Goal: Transaction & Acquisition: Subscribe to service/newsletter

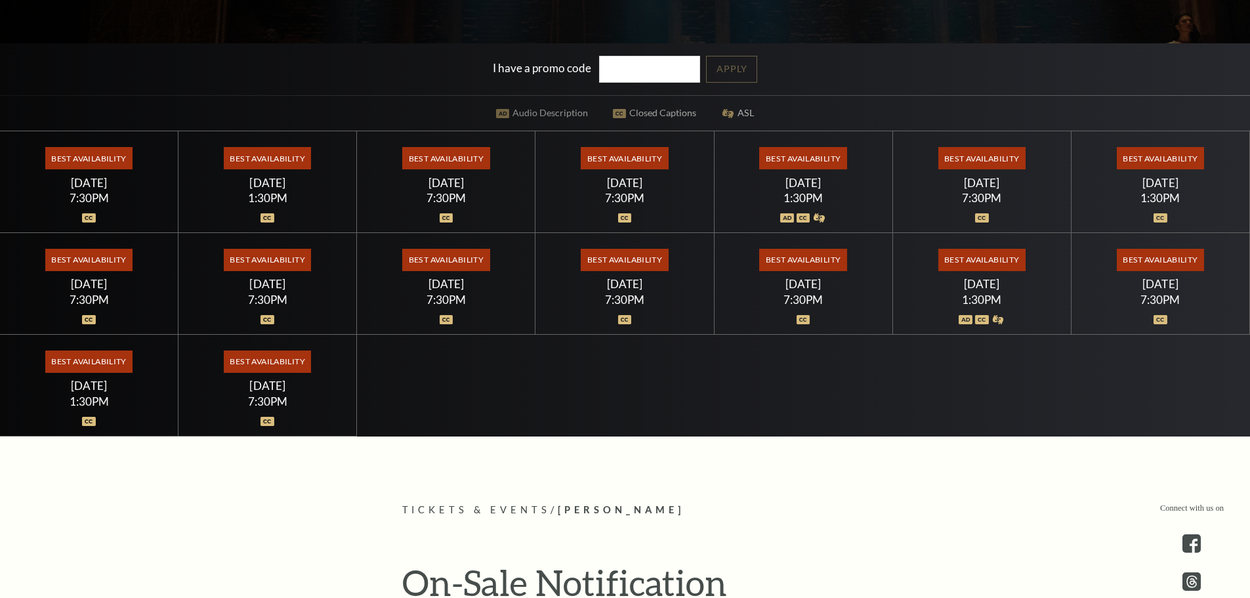
scroll to position [438, 0]
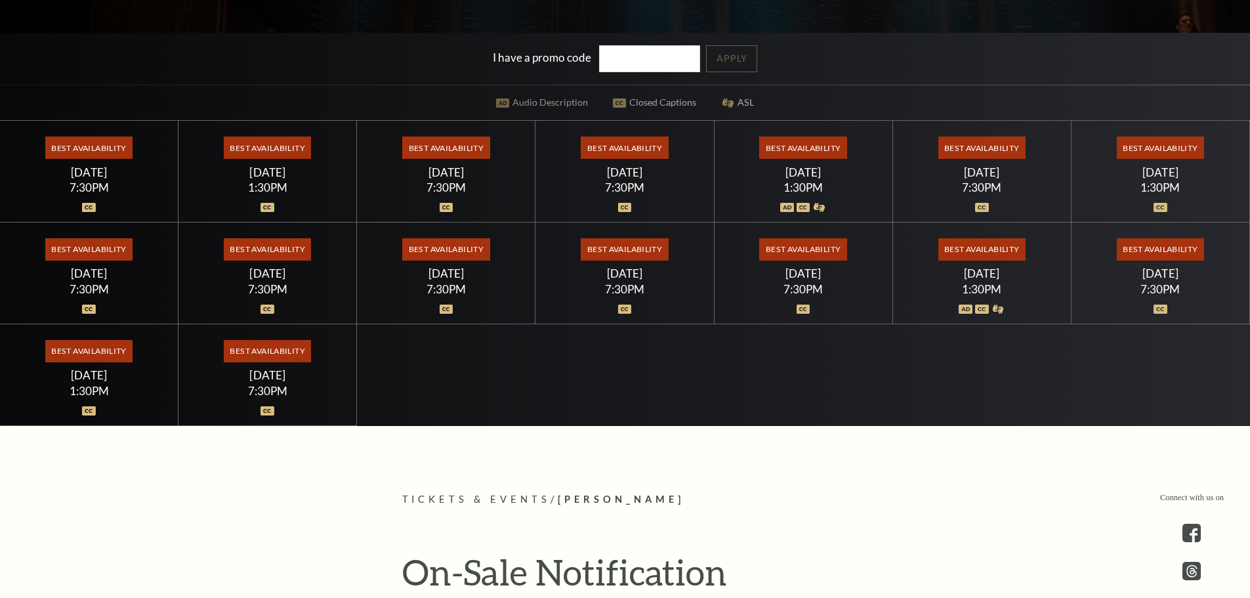
click at [797, 158] on span "Best Availability" at bounding box center [802, 147] width 87 height 22
click at [798, 152] on span "Best Availability" at bounding box center [802, 147] width 87 height 22
click at [798, 175] on div "Saturday July 18" at bounding box center [803, 172] width 147 height 14
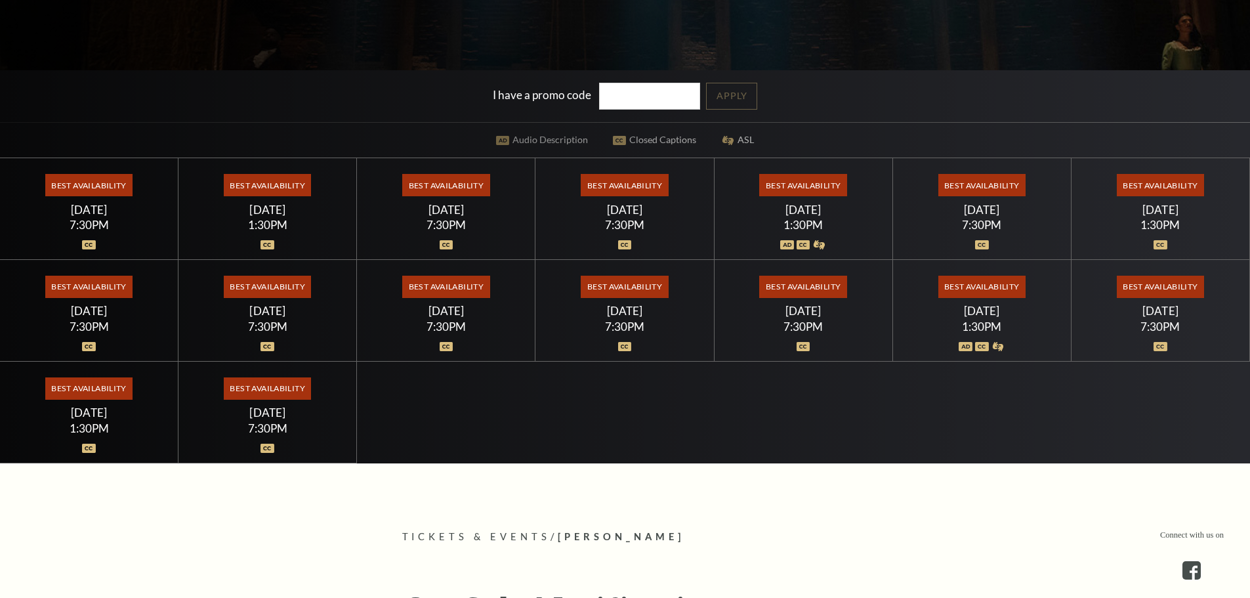
scroll to position [656, 0]
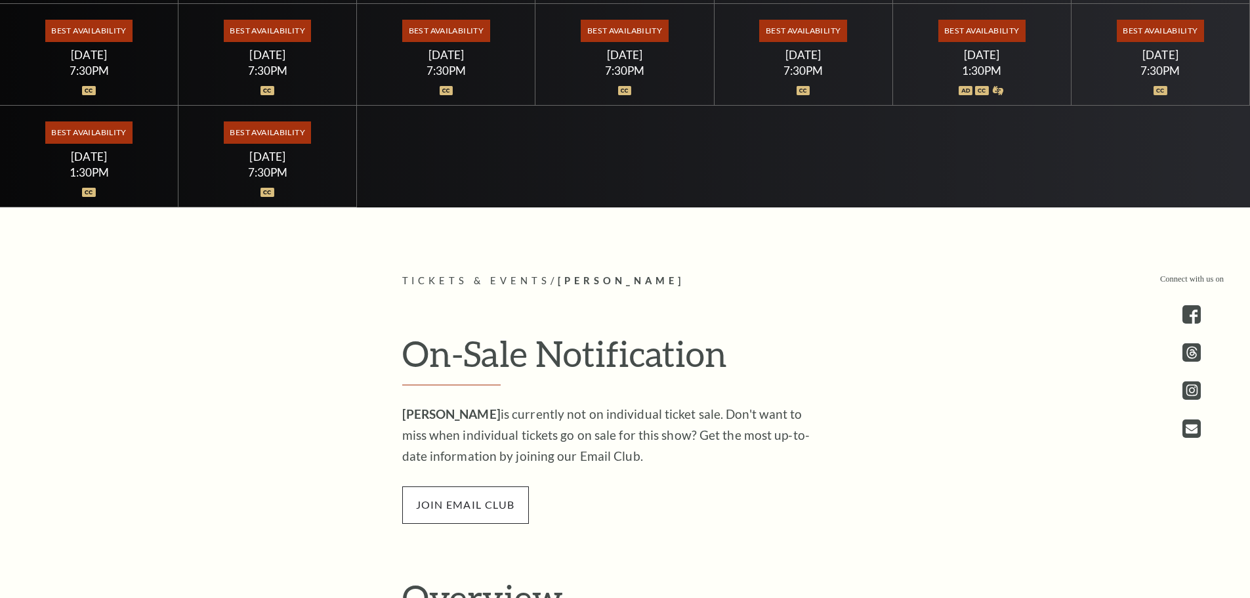
click at [461, 495] on span "join email club" at bounding box center [465, 504] width 127 height 37
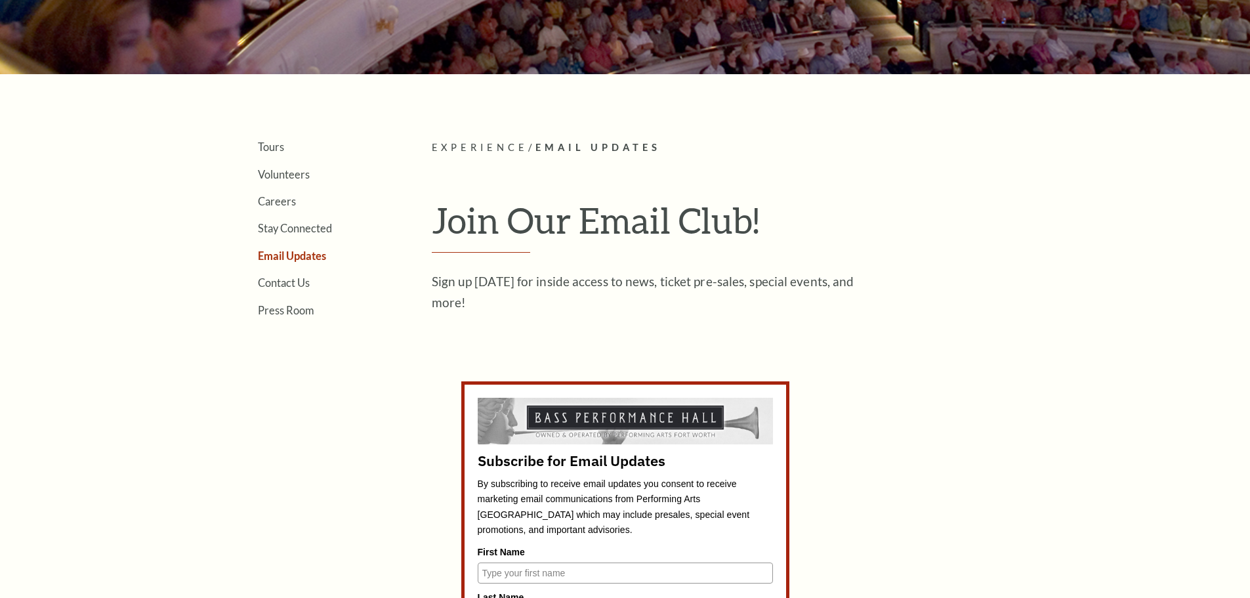
scroll to position [438, 0]
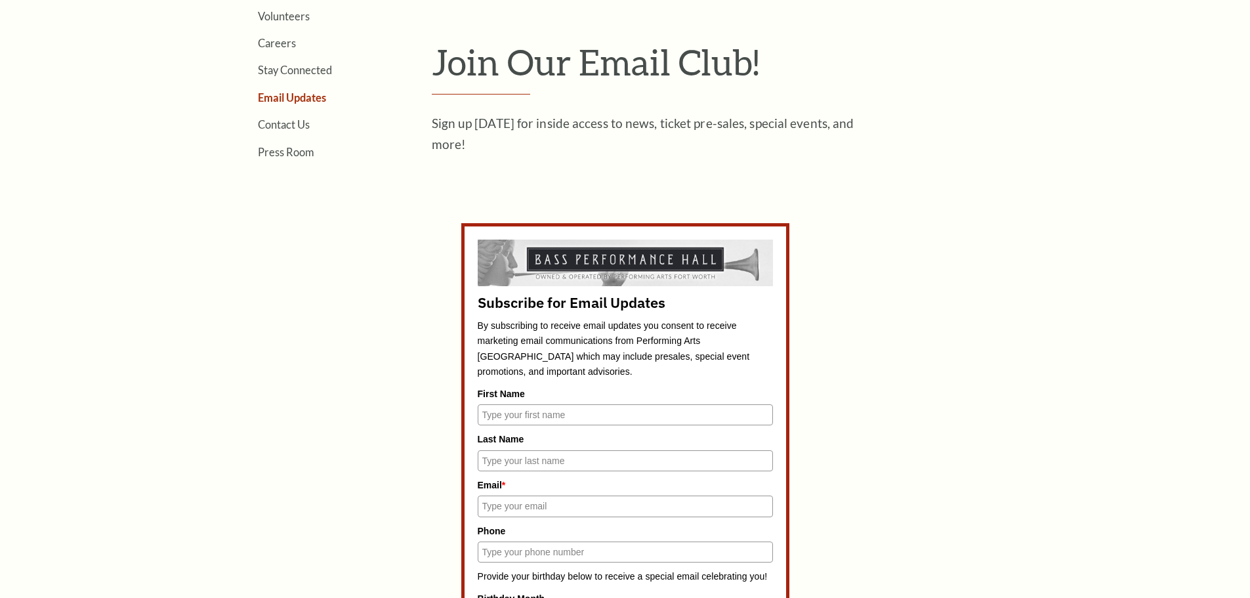
click at [521, 393] on label "First Name" at bounding box center [625, 393] width 295 height 14
click at [521, 404] on input "First Name" at bounding box center [625, 414] width 295 height 21
click at [519, 417] on input "First Name" at bounding box center [625, 414] width 295 height 21
type input "[PERSON_NAME]"
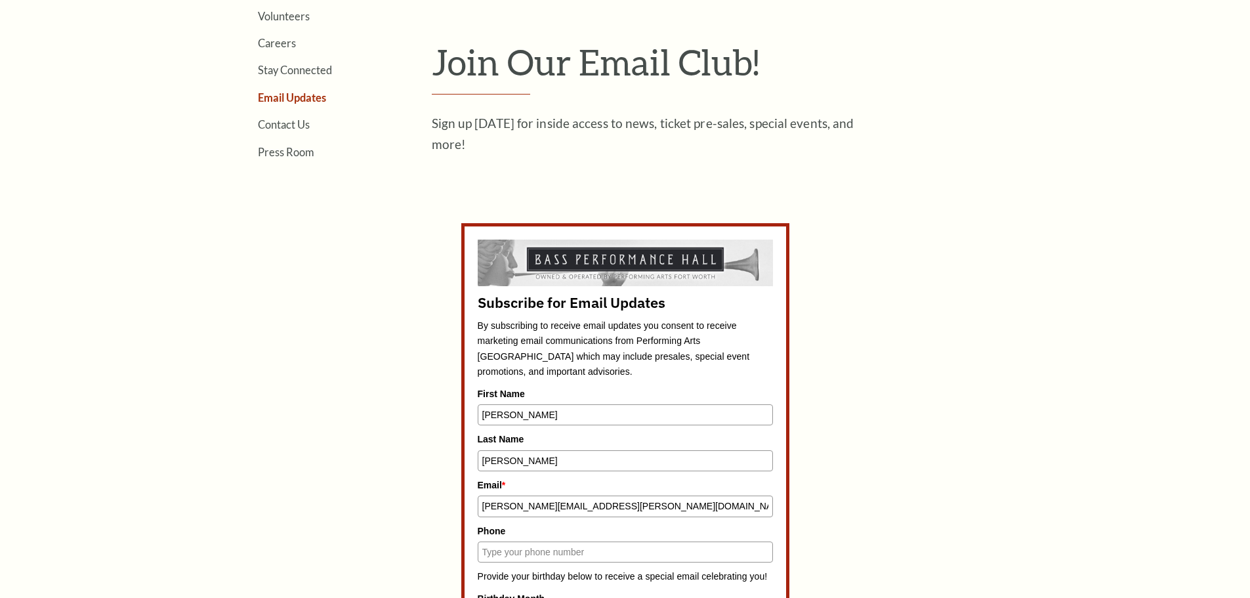
type input "[PERSON_NAME][EMAIL_ADDRESS][PERSON_NAME][DOMAIN_NAME]"
click at [519, 552] on input "Phone" at bounding box center [625, 551] width 295 height 21
type input "3373211491"
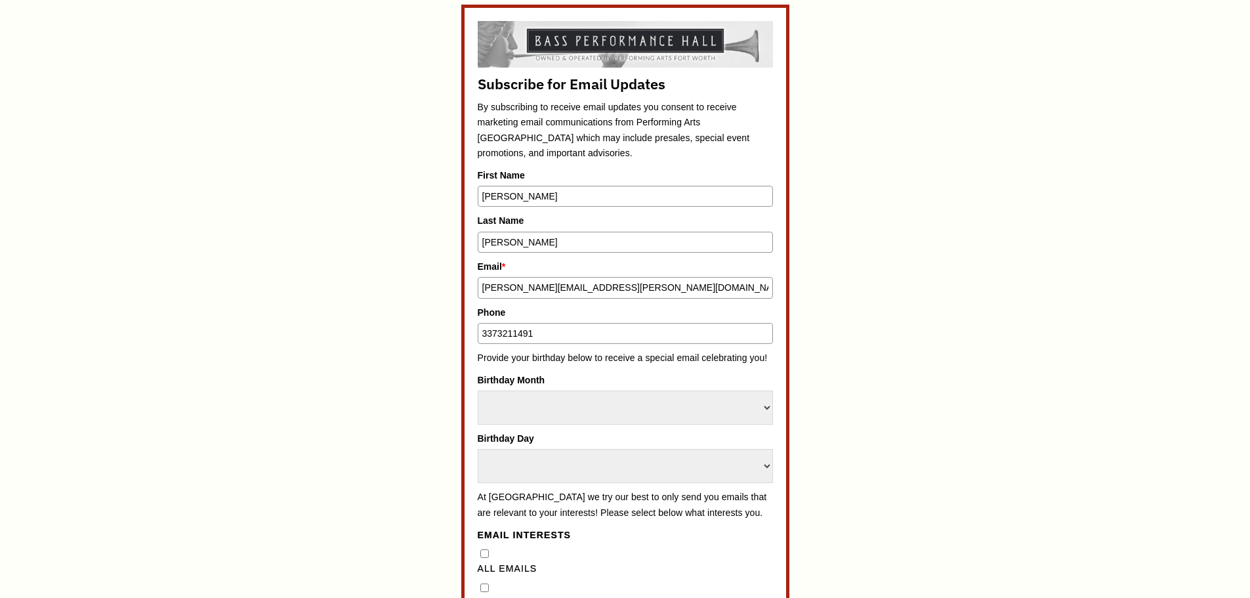
click at [528, 429] on div "Subscribe for Email Updates By subscribing to receive email updates you consent…" at bounding box center [625, 475] width 295 height 908
click at [538, 409] on select "Select Month January February March April May June July August September Octobe…" at bounding box center [625, 407] width 295 height 34
select select "April"
click at [478, 390] on select "Select Month January February March April May June July August September Octobe…" at bounding box center [625, 407] width 295 height 34
click at [596, 459] on select "Select Day 1 2 3 4 5 6 7 8 9 10 11 12 13 14 15 16 17 18 19 20 21 22 23 24" at bounding box center [625, 466] width 295 height 34
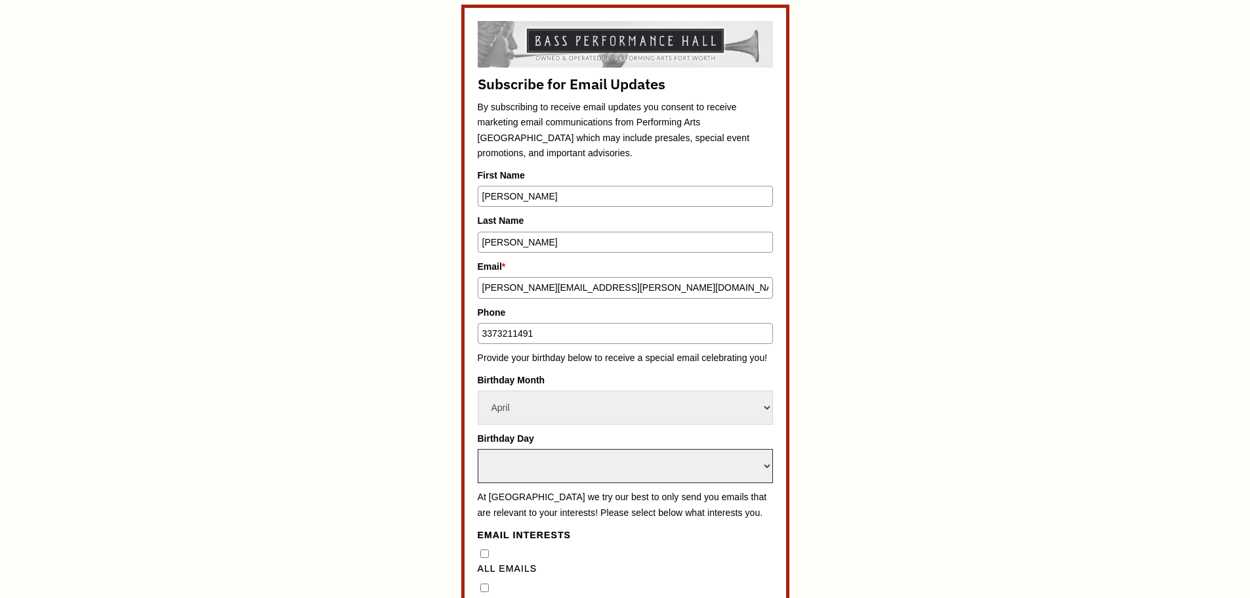
select select "25"
click at [478, 449] on select "Select Day 1 2 3 4 5 6 7 8 9 10 11 12 13 14 15 16 17 18 19 20 21 22 23 24" at bounding box center [625, 466] width 295 height 34
click at [399, 412] on div "Subscribe for Email Updates By subscribing to receive email updates you consent…" at bounding box center [625, 475] width 610 height 941
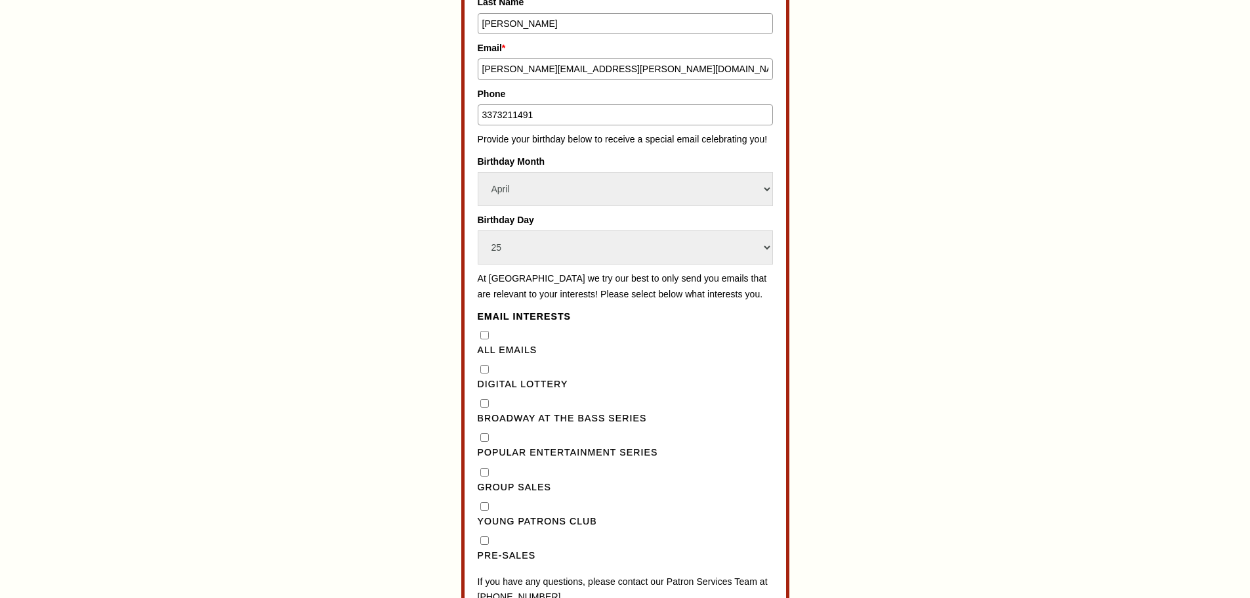
scroll to position [1094, 0]
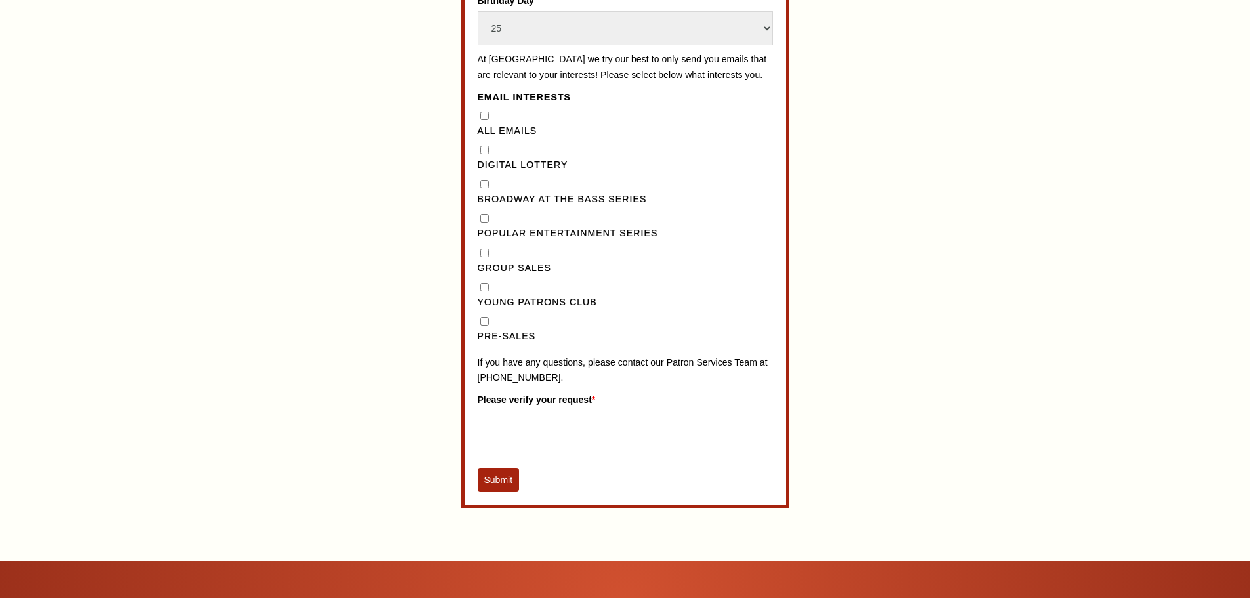
click at [484, 325] on input "Pre-Sales" at bounding box center [484, 321] width 9 height 9
checkbox input "true"
click at [486, 154] on Lottery"] "Digital Lottery" at bounding box center [484, 150] width 9 height 9
checkbox Lottery"] "true"
click at [487, 188] on Series"] "Broadway at the Bass Series" at bounding box center [484, 184] width 9 height 9
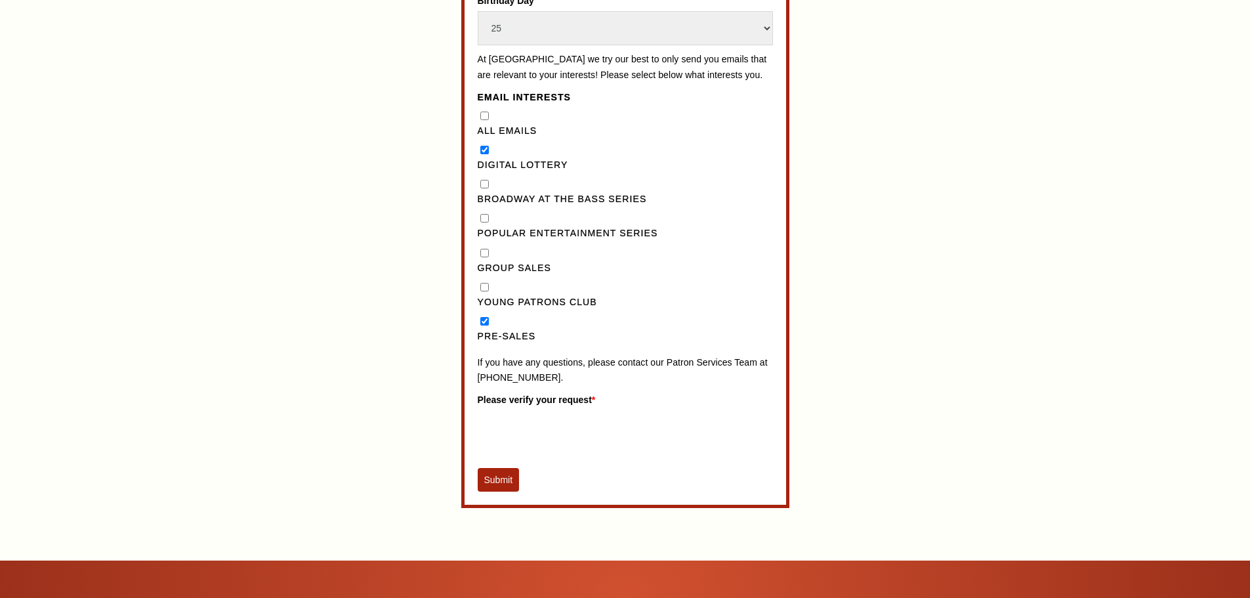
checkbox Series"] "true"
click at [497, 491] on button "Submit" at bounding box center [499, 480] width 42 height 24
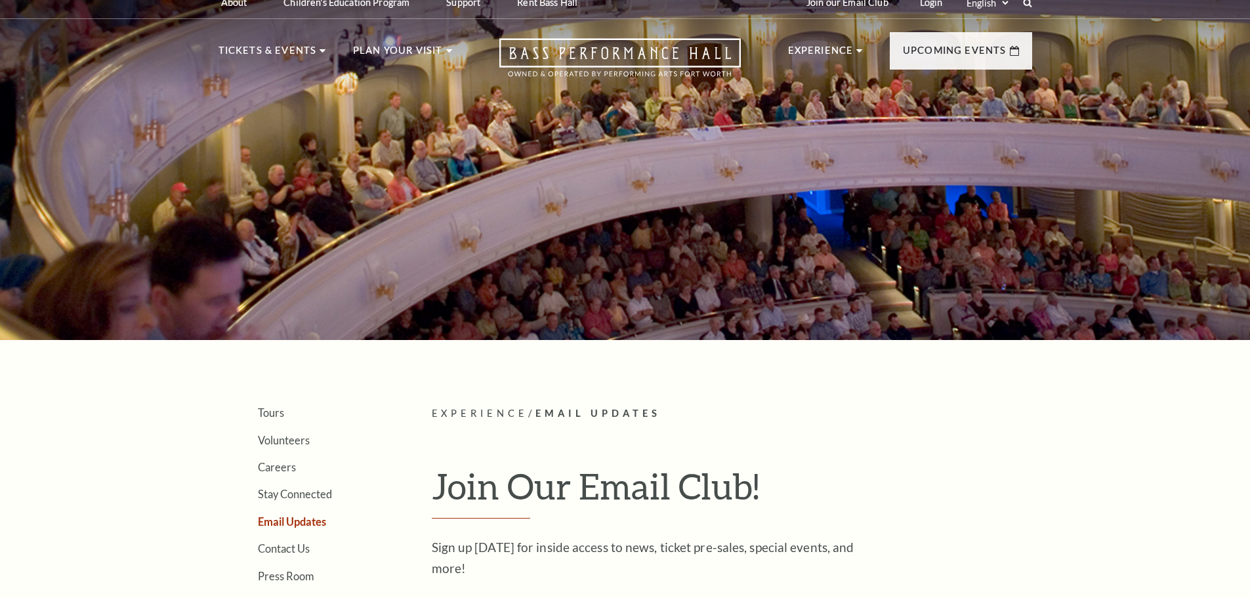
scroll to position [0, 0]
